Goal: Information Seeking & Learning: Check status

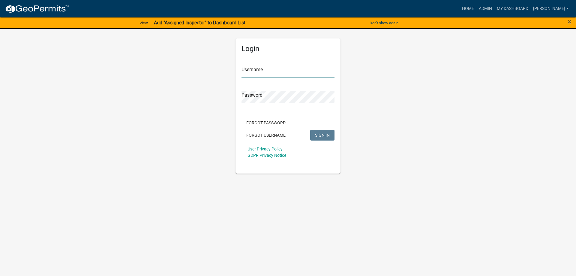
type input "[PERSON_NAME]"
click at [320, 135] on span "SIGN IN" at bounding box center [322, 134] width 15 height 5
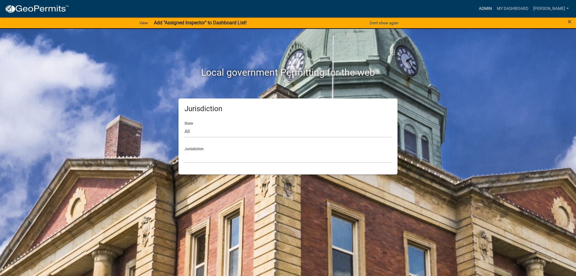
click at [491, 8] on link "Admin" at bounding box center [485, 8] width 18 height 11
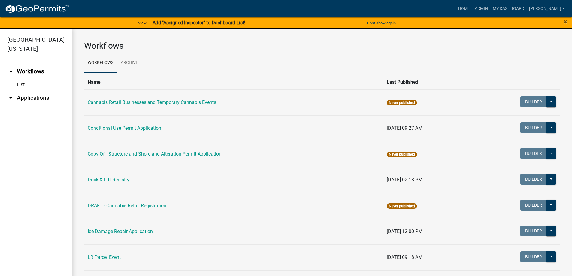
click at [33, 96] on link "arrow_drop_down Applications" at bounding box center [36, 98] width 72 height 14
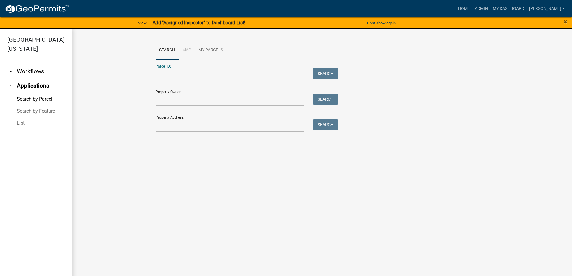
click at [175, 72] on input "Parcel ID:" at bounding box center [229, 74] width 149 height 12
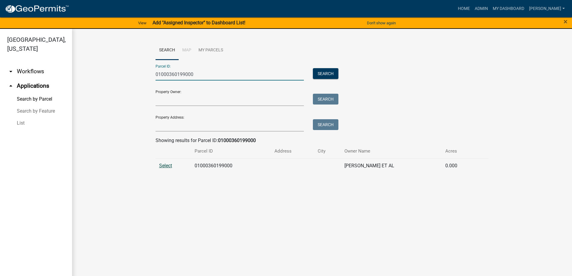
click at [171, 164] on span "Select" at bounding box center [165, 166] width 13 height 6
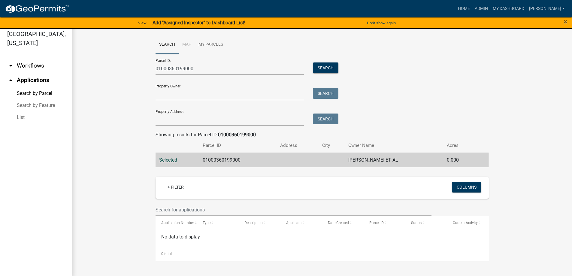
scroll to position [7, 0]
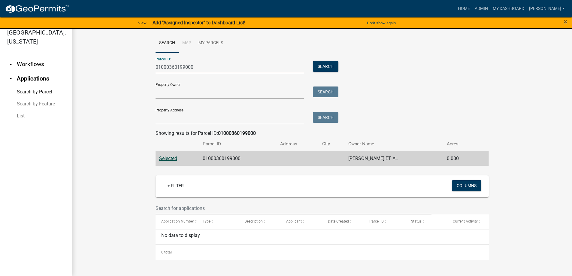
drag, startPoint x: 203, startPoint y: 67, endPoint x: 123, endPoint y: 68, distance: 79.8
click at [123, 68] on wm-workflow-application-search-view "Search Map My Parcels Parcel ID: 01000360199000 Search Property Owner: Search P…" at bounding box center [322, 147] width 476 height 226
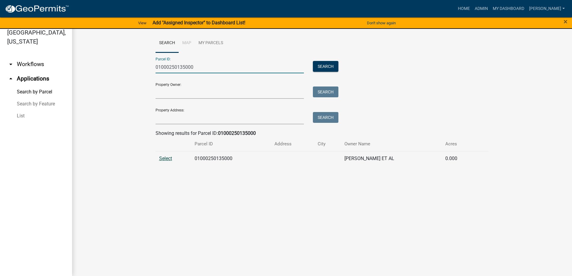
type input "01000250135000"
click at [164, 158] on span "Select" at bounding box center [165, 158] width 13 height 6
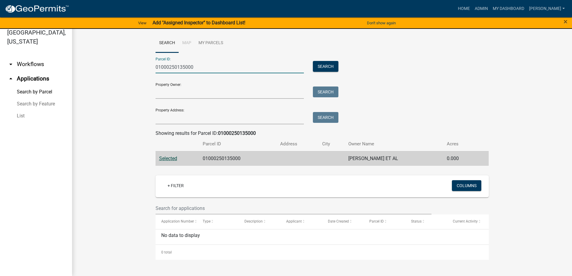
drag, startPoint x: 200, startPoint y: 65, endPoint x: 118, endPoint y: 64, distance: 81.9
click at [118, 64] on wm-workflow-application-search-view "Search Map My Parcels Parcel ID: 01000250135000 Search Property Owner: Search P…" at bounding box center [322, 147] width 476 height 226
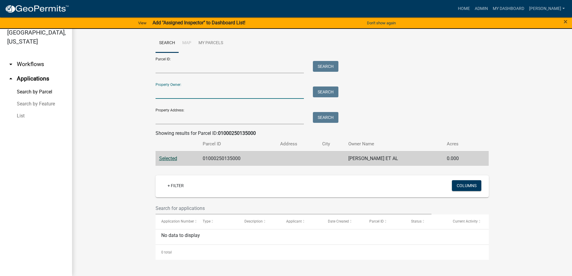
click at [210, 95] on input "Property Owner:" at bounding box center [229, 92] width 149 height 12
click at [325, 90] on button "Search" at bounding box center [326, 91] width 26 height 11
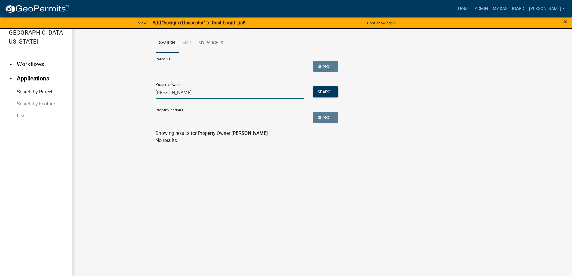
click at [170, 93] on input "[PERSON_NAME]" at bounding box center [229, 92] width 149 height 12
click at [322, 92] on button "Search" at bounding box center [326, 91] width 26 height 11
drag, startPoint x: 186, startPoint y: 90, endPoint x: 170, endPoint y: 94, distance: 16.8
click at [170, 94] on input "[PERSON_NAME] * [PERSON_NAME]" at bounding box center [229, 92] width 149 height 12
type input "[PERSON_NAME]"
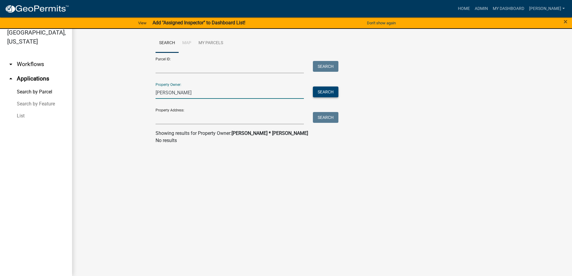
click at [324, 90] on button "Search" at bounding box center [326, 91] width 26 height 11
drag, startPoint x: 156, startPoint y: 90, endPoint x: 147, endPoint y: 89, distance: 8.7
click at [148, 89] on wm-workflow-application-search-view "Search Map My Parcels Parcel ID: Search Property Owner: [PERSON_NAME] Search Pr…" at bounding box center [322, 91] width 476 height 115
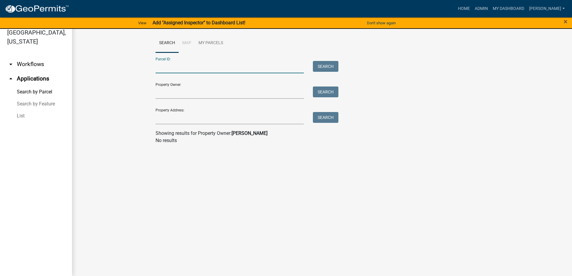
click at [172, 70] on input "Parcel ID:" at bounding box center [229, 67] width 149 height 12
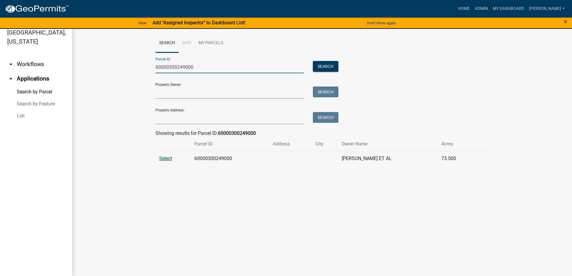
click at [162, 159] on span "Select" at bounding box center [165, 158] width 13 height 6
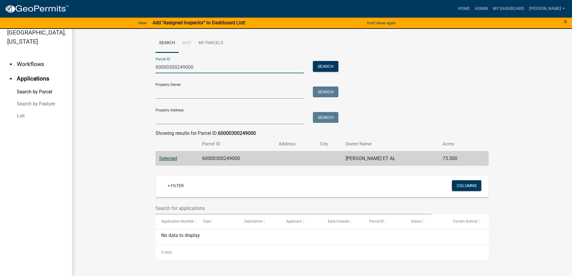
drag, startPoint x: 194, startPoint y: 67, endPoint x: 82, endPoint y: 50, distance: 113.2
click at [82, 50] on div "Search Map My Parcels Parcel ID: 60000300249000 Search Property Owner: Search P…" at bounding box center [322, 147] width 500 height 250
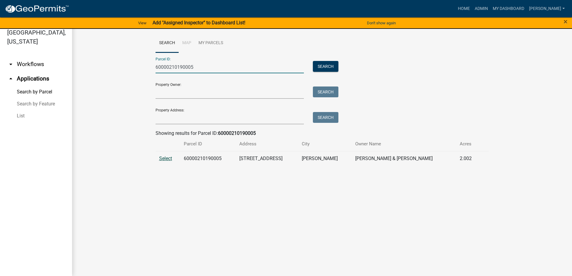
type input "60000210190005"
click at [162, 160] on span "Select" at bounding box center [165, 158] width 13 height 6
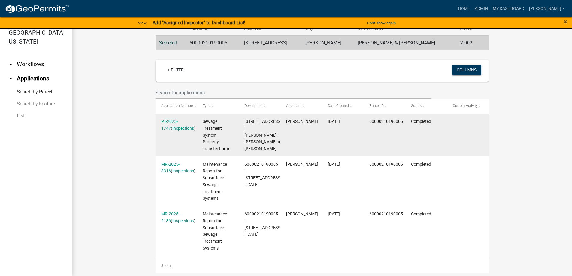
scroll to position [125, 0]
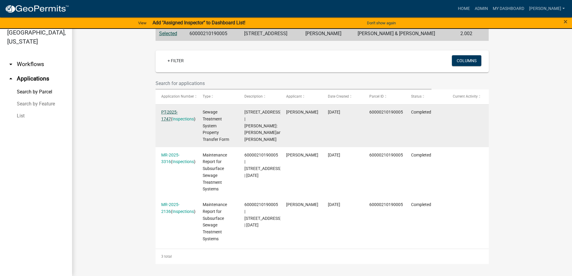
drag, startPoint x: 170, startPoint y: 112, endPoint x: 173, endPoint y: 112, distance: 3.0
click at [170, 112] on link "PT-2025-1747" at bounding box center [169, 116] width 17 height 12
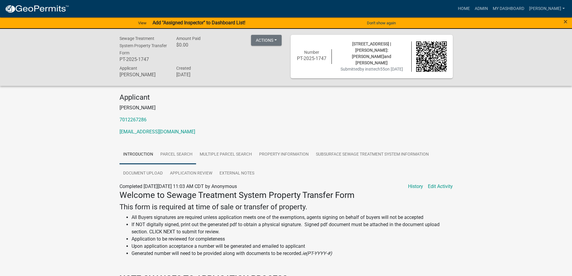
click at [189, 155] on link "Parcel search" at bounding box center [176, 154] width 39 height 19
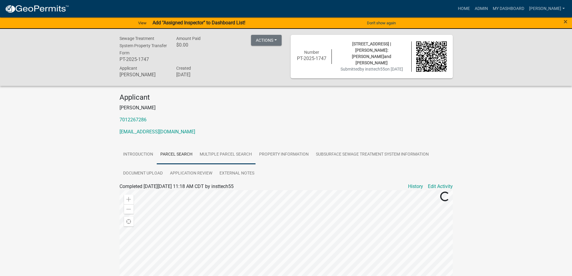
click at [217, 150] on link "Multiple Parcel Search" at bounding box center [225, 154] width 59 height 19
click at [289, 152] on link "Property Information" at bounding box center [283, 154] width 57 height 19
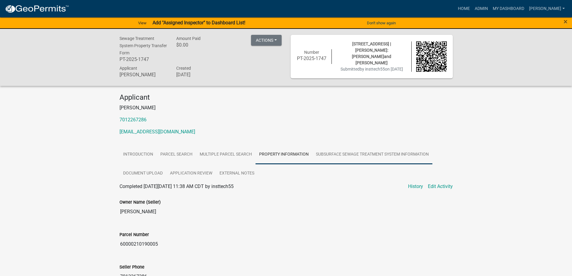
click at [342, 156] on link "Subsurface Sewage Treatment System Information" at bounding box center [372, 154] width 120 height 19
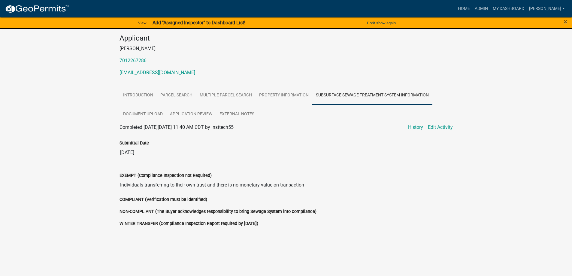
scroll to position [59, 0]
click at [150, 117] on link "Document Upload" at bounding box center [142, 113] width 47 height 19
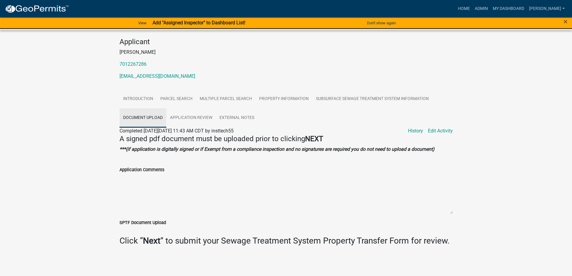
scroll to position [56, 0]
click at [183, 119] on link "Application Review" at bounding box center [191, 117] width 50 height 19
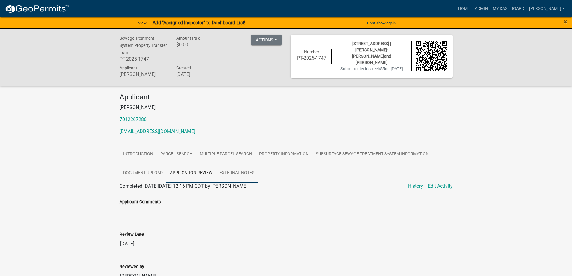
scroll to position [0, 0]
click at [240, 174] on link "External Notes" at bounding box center [237, 173] width 42 height 19
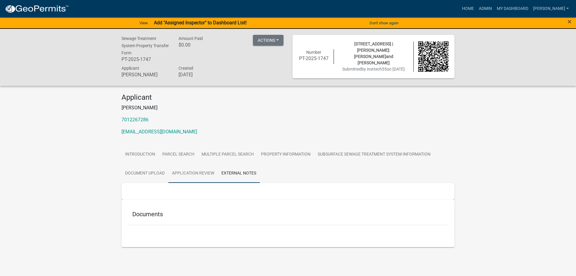
click at [195, 171] on link "Application Review" at bounding box center [193, 173] width 50 height 19
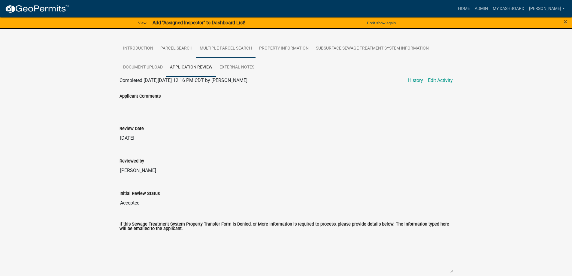
scroll to position [80, 0]
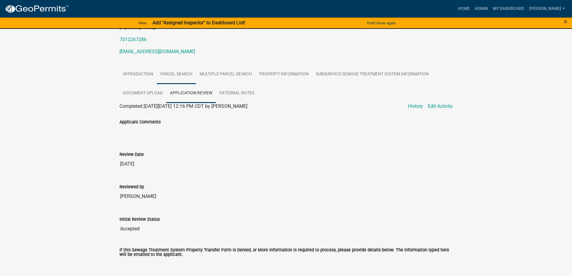
click at [176, 73] on link "Parcel search" at bounding box center [176, 74] width 39 height 19
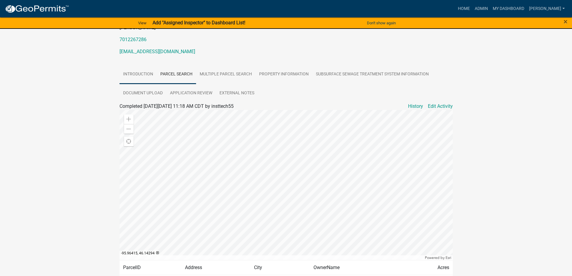
click at [137, 73] on link "Introduction" at bounding box center [137, 74] width 37 height 19
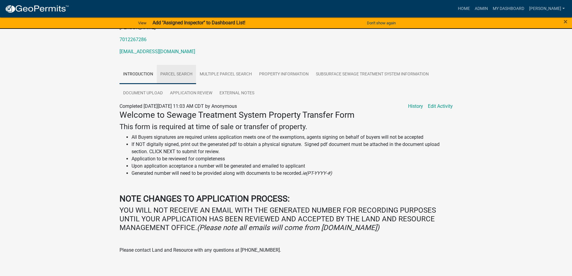
click at [180, 71] on link "Parcel search" at bounding box center [176, 74] width 39 height 19
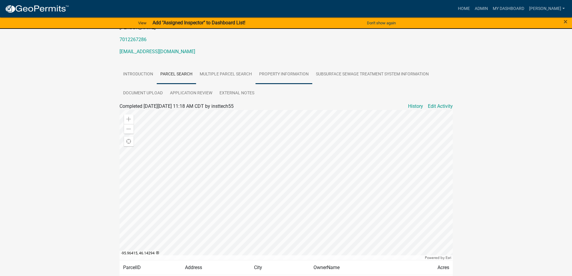
click at [292, 75] on link "Property Information" at bounding box center [283, 74] width 57 height 19
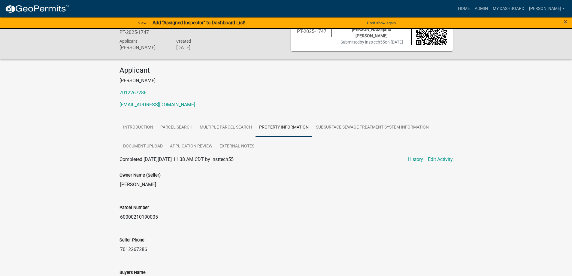
scroll to position [0, 0]
